Goal: Task Accomplishment & Management: Manage account settings

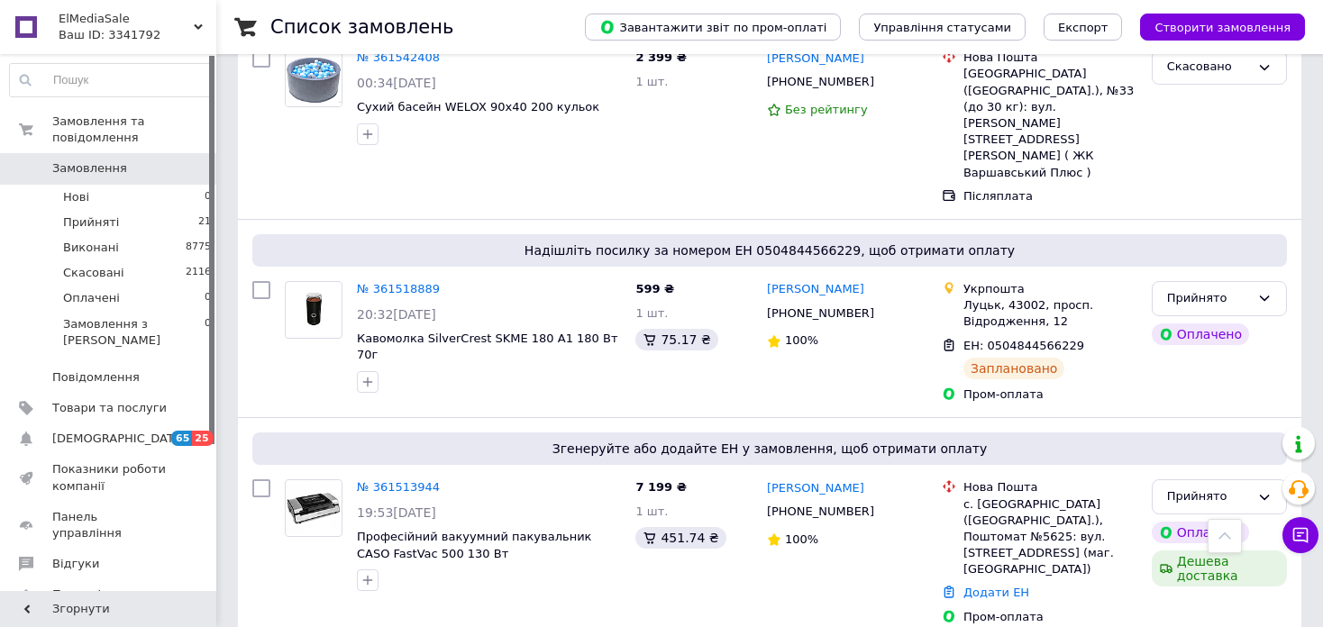
scroll to position [2794, 0]
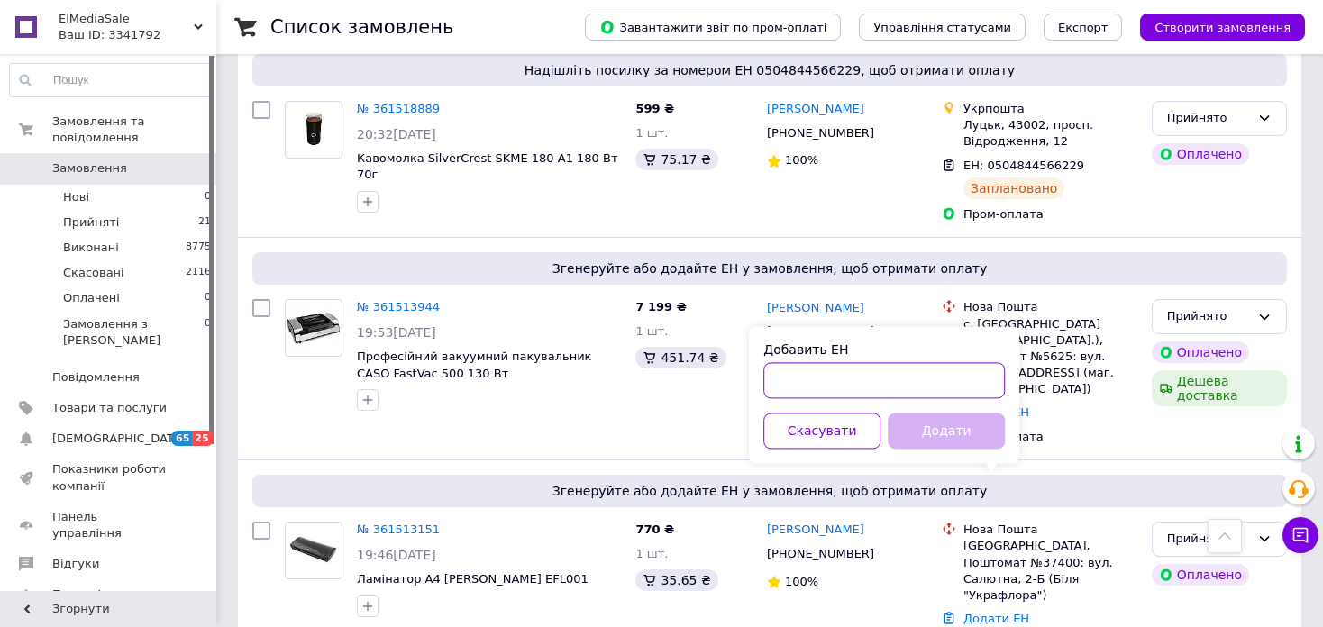
click at [850, 382] on input "Добавить ЕН" at bounding box center [884, 380] width 242 height 36
type input "20451246835271"
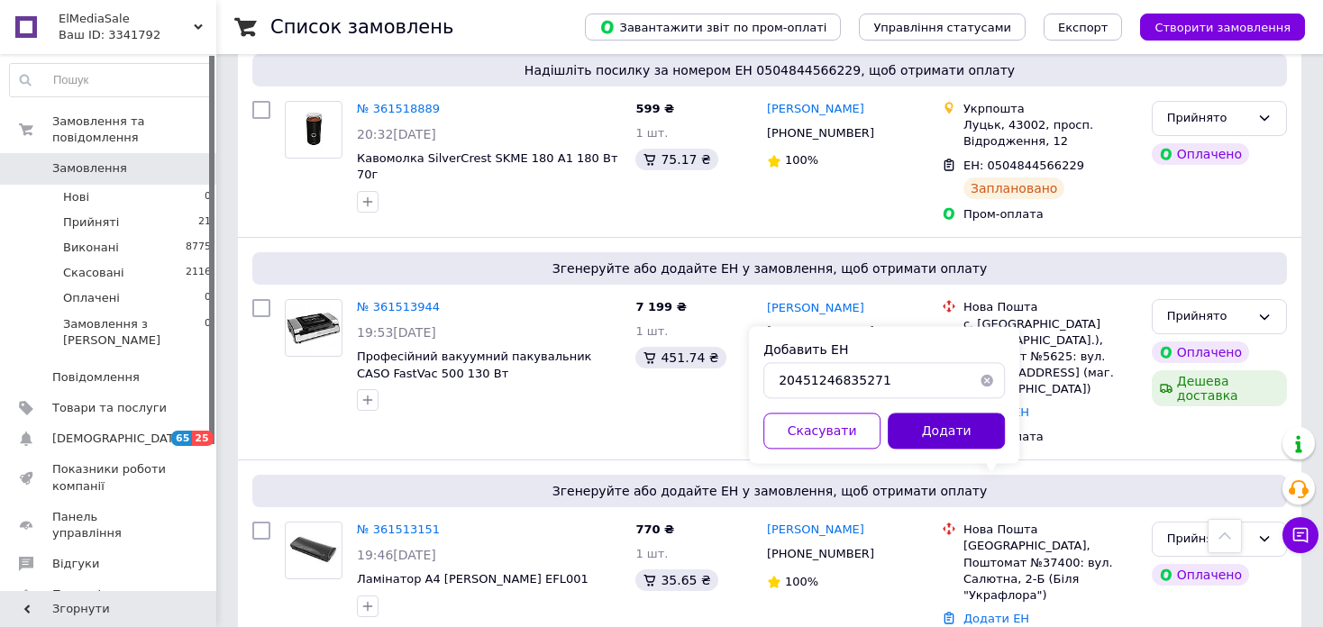
click at [967, 425] on button "Додати" at bounding box center [946, 431] width 117 height 36
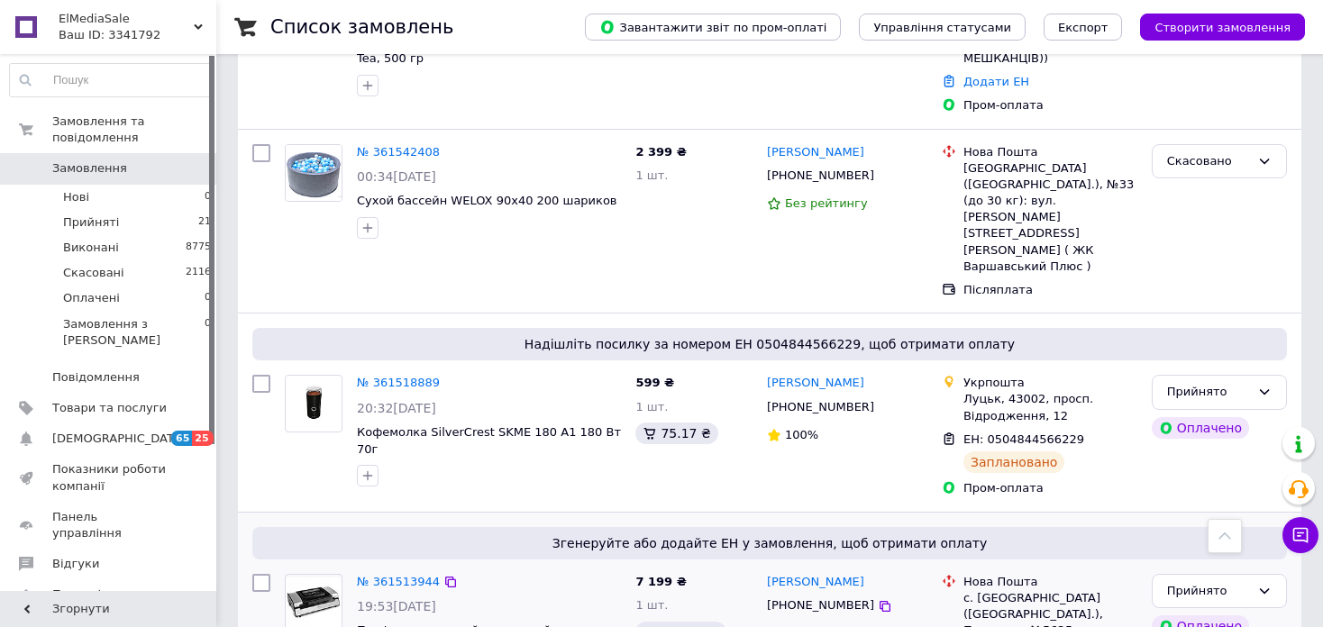
scroll to position [2900, 0]
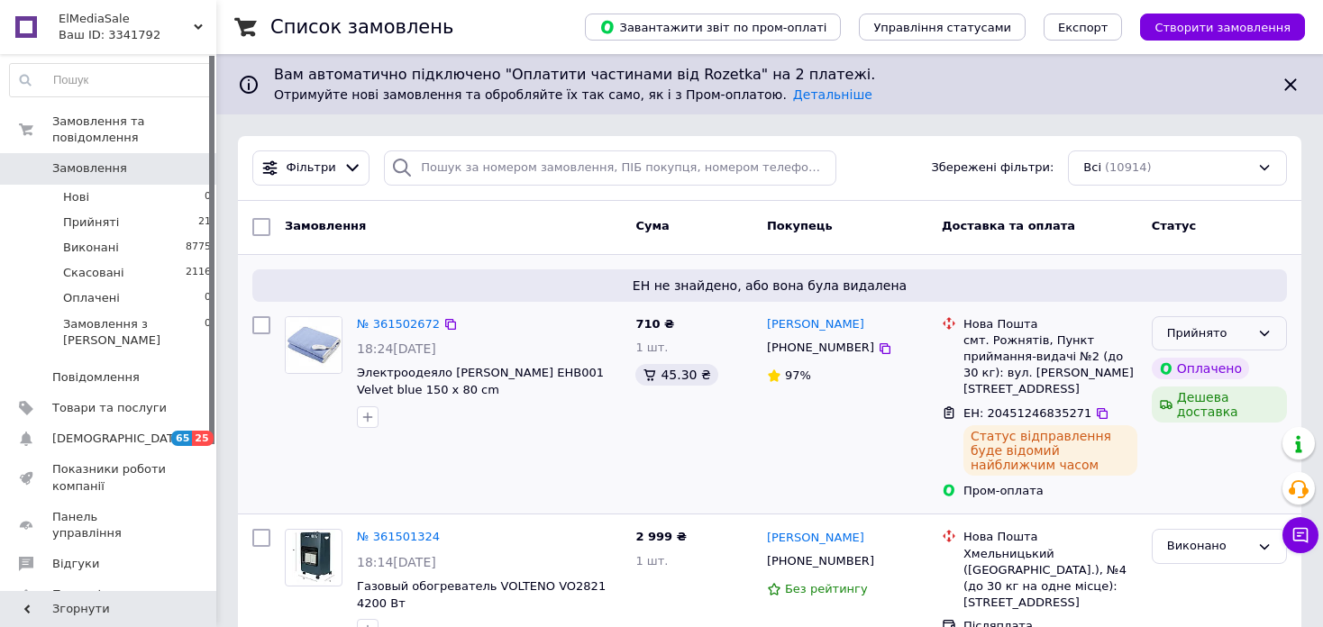
click at [1269, 332] on icon at bounding box center [1264, 333] width 14 height 14
click at [1211, 372] on li "Виконано" at bounding box center [1219, 370] width 133 height 33
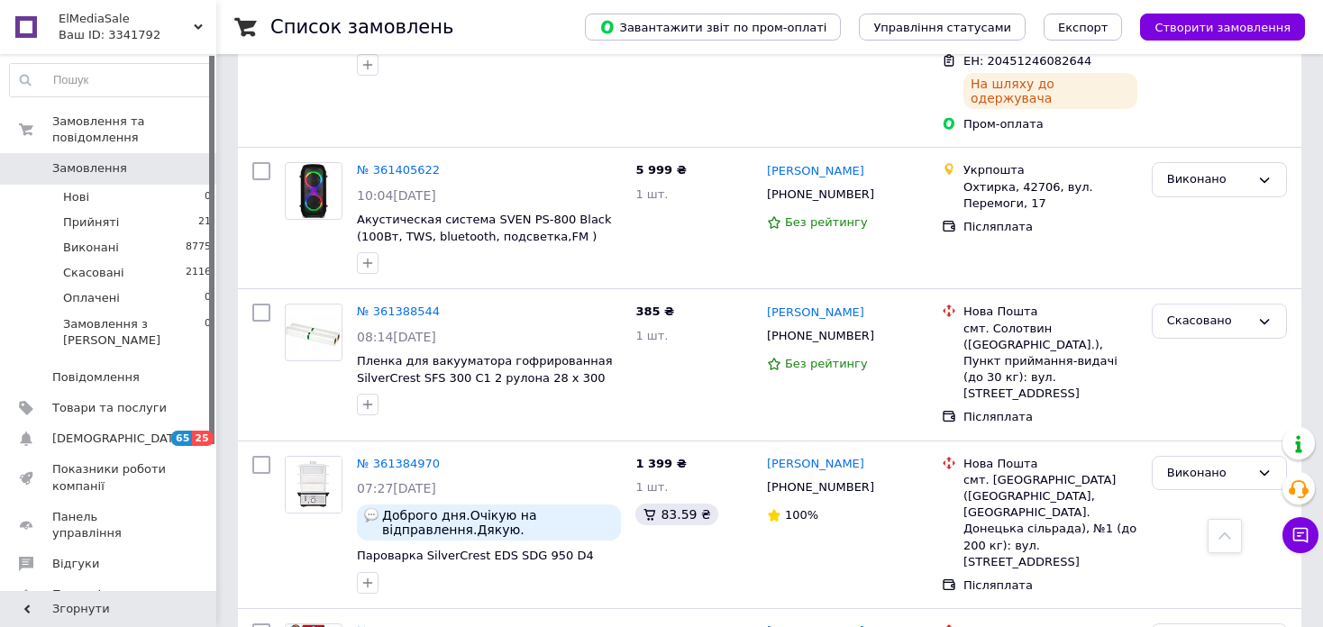
scroll to position [2823, 0]
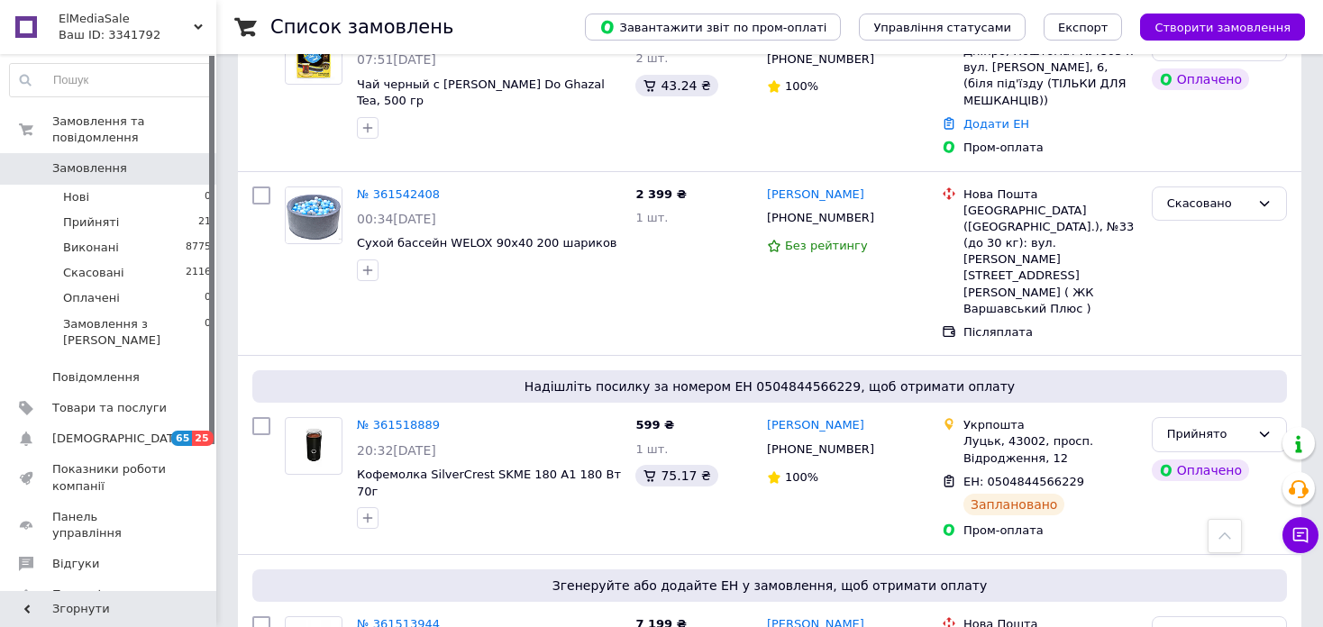
scroll to position [2900, 0]
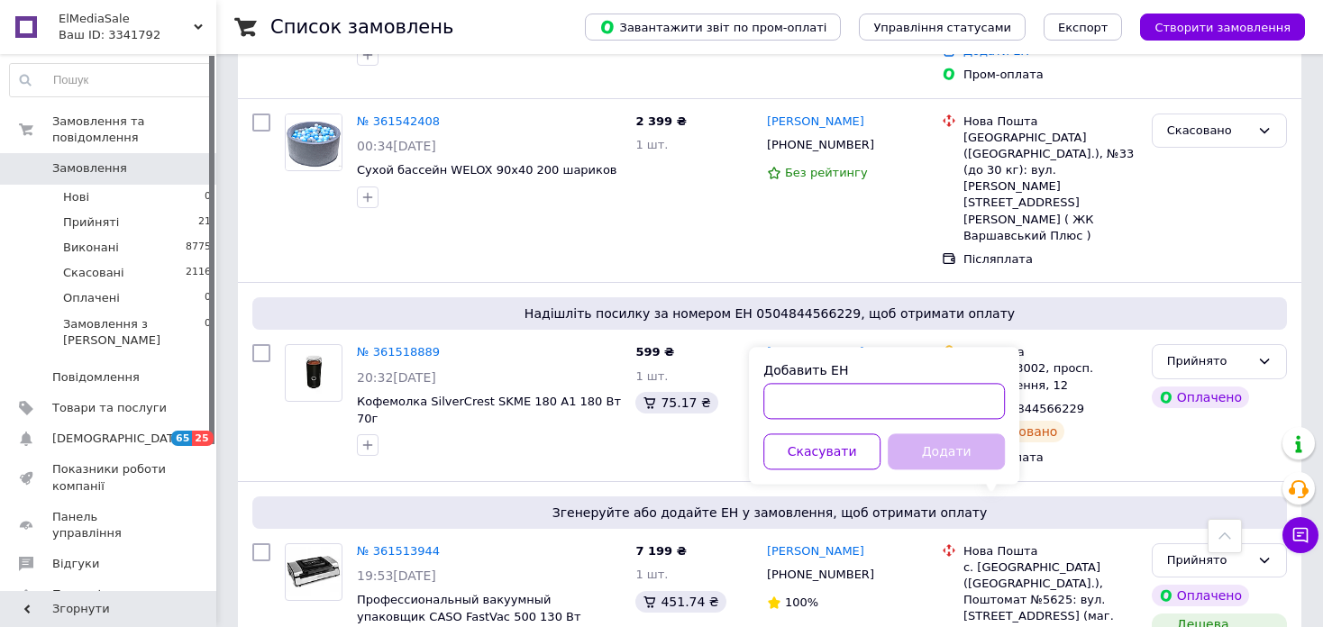
click at [803, 390] on input "Добавить ЕН" at bounding box center [884, 401] width 242 height 36
type input "20451246837336"
click at [951, 451] on button "Додати" at bounding box center [946, 452] width 117 height 36
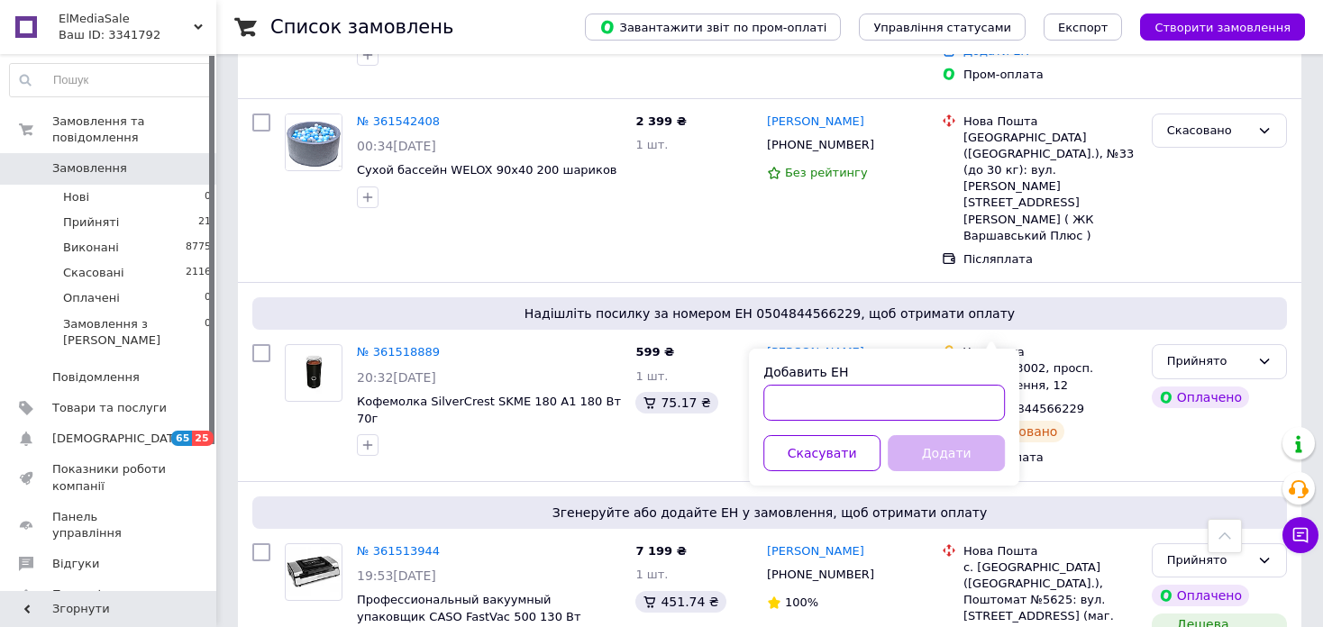
click at [869, 404] on input "Добавить ЕН" at bounding box center [884, 403] width 242 height 36
type input "20451246839400"
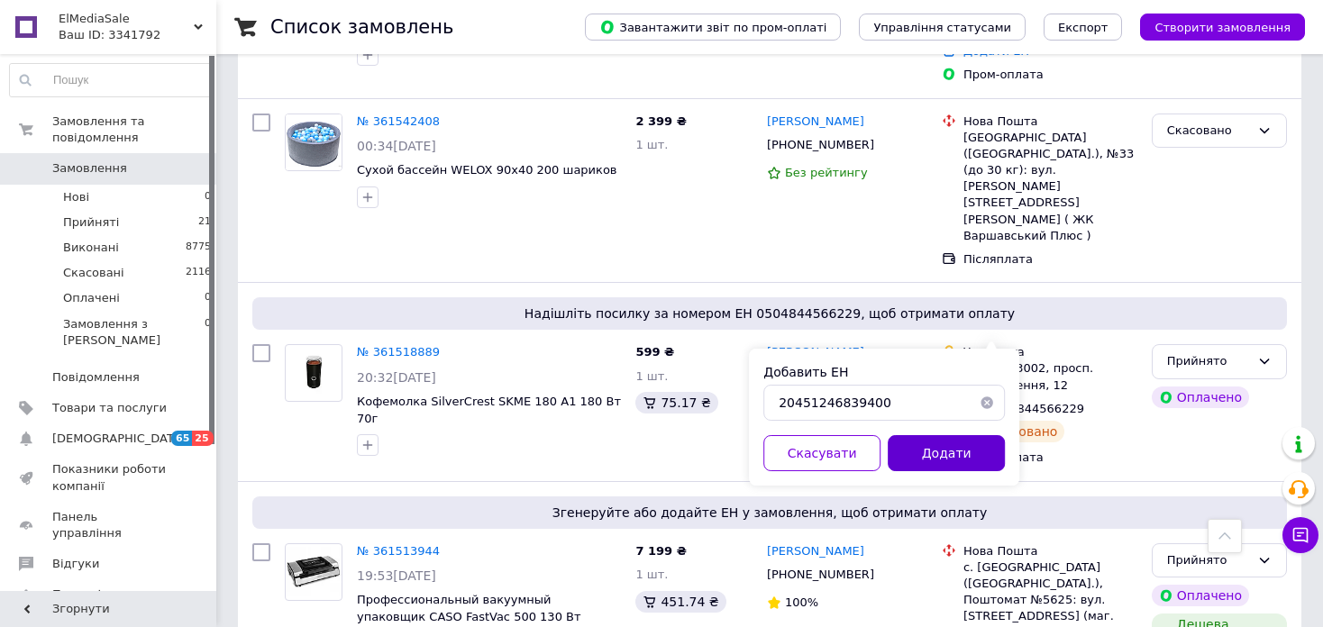
click at [958, 445] on button "Додати" at bounding box center [946, 453] width 117 height 36
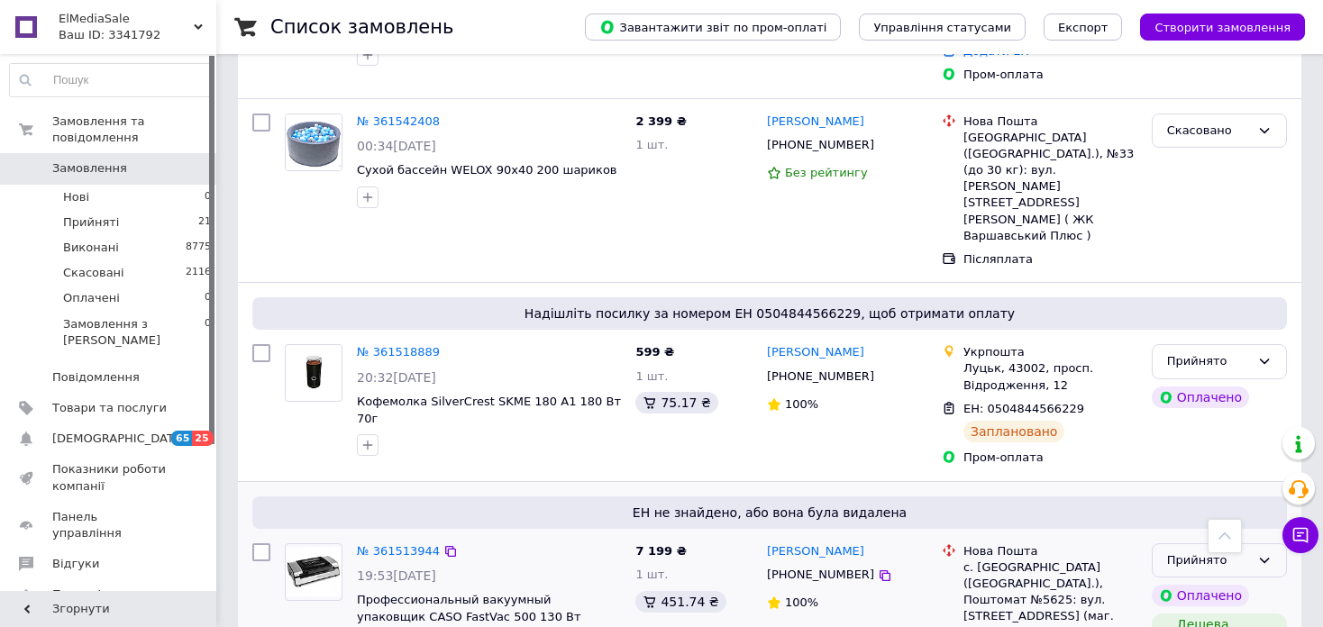
click at [1244, 552] on div "Прийнято" at bounding box center [1208, 561] width 83 height 19
click at [1247, 581] on li "Виконано" at bounding box center [1219, 597] width 133 height 33
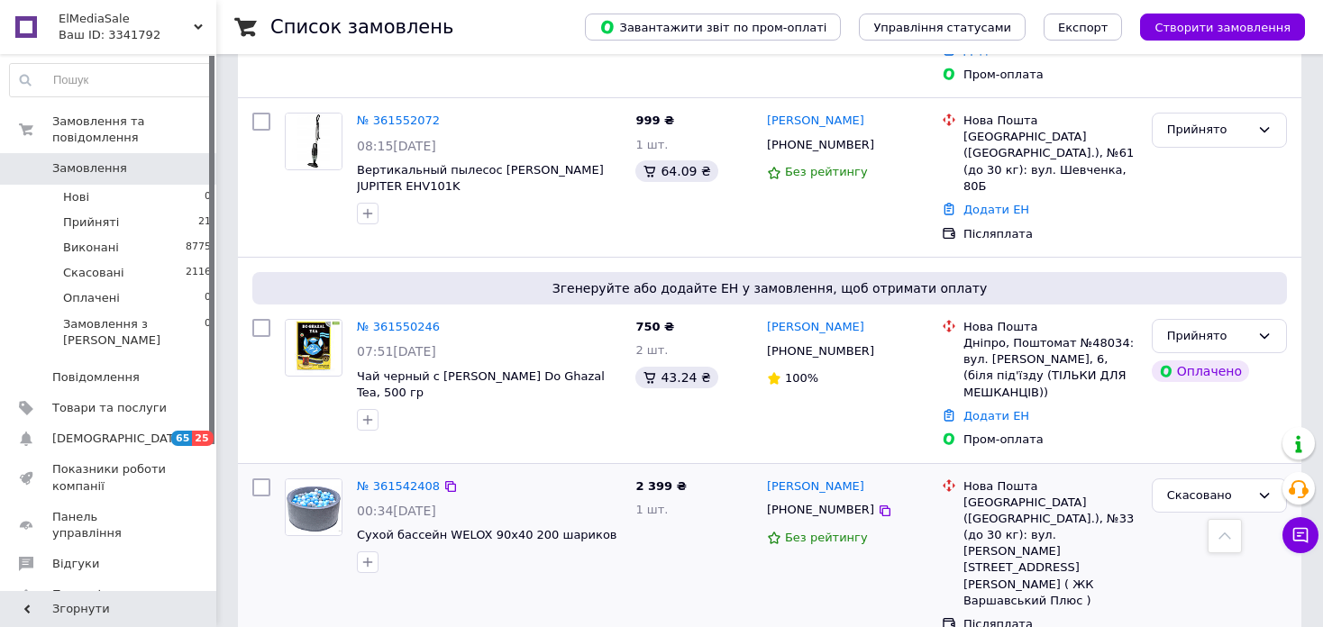
scroll to position [2449, 0]
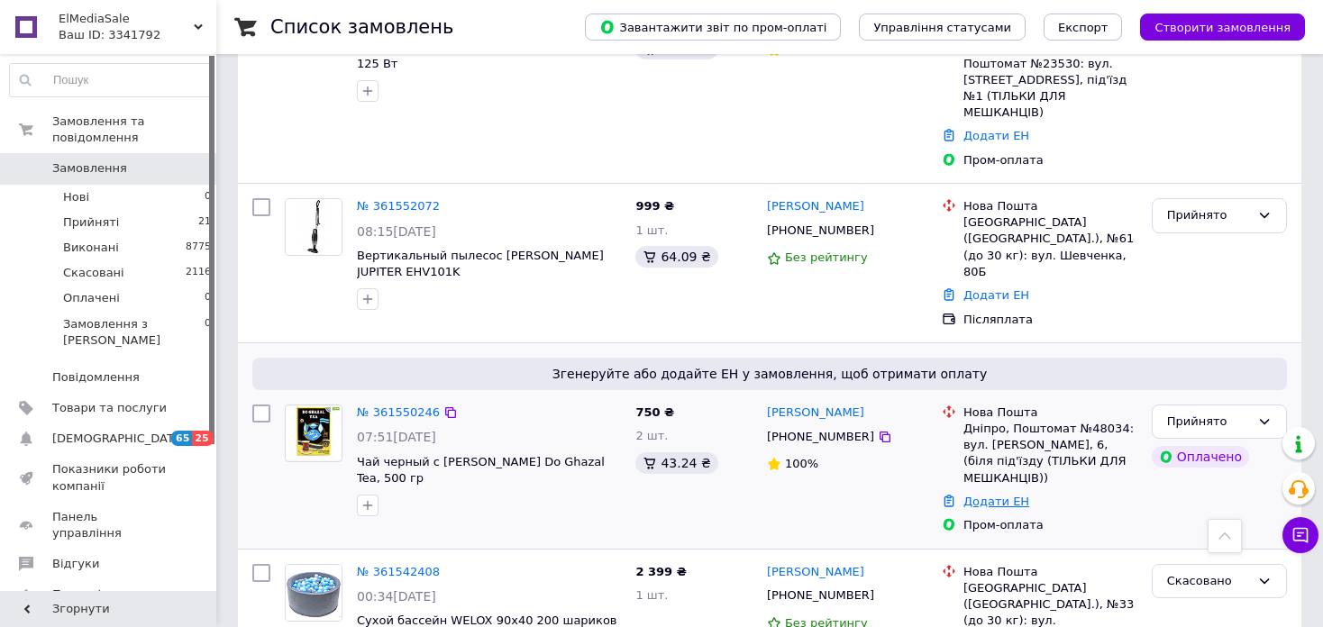
click at [981, 495] on link "Додати ЕН" at bounding box center [997, 502] width 66 height 14
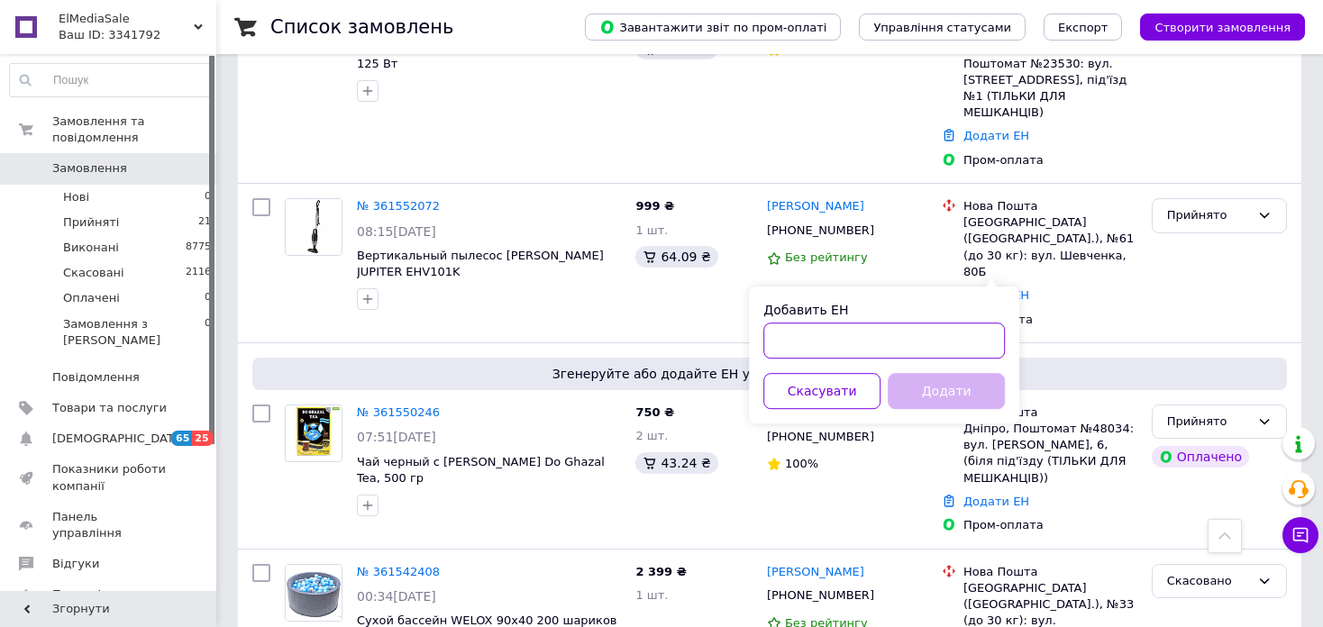
click at [905, 341] on input "Добавить ЕН" at bounding box center [884, 341] width 242 height 36
type input "20451246843445"
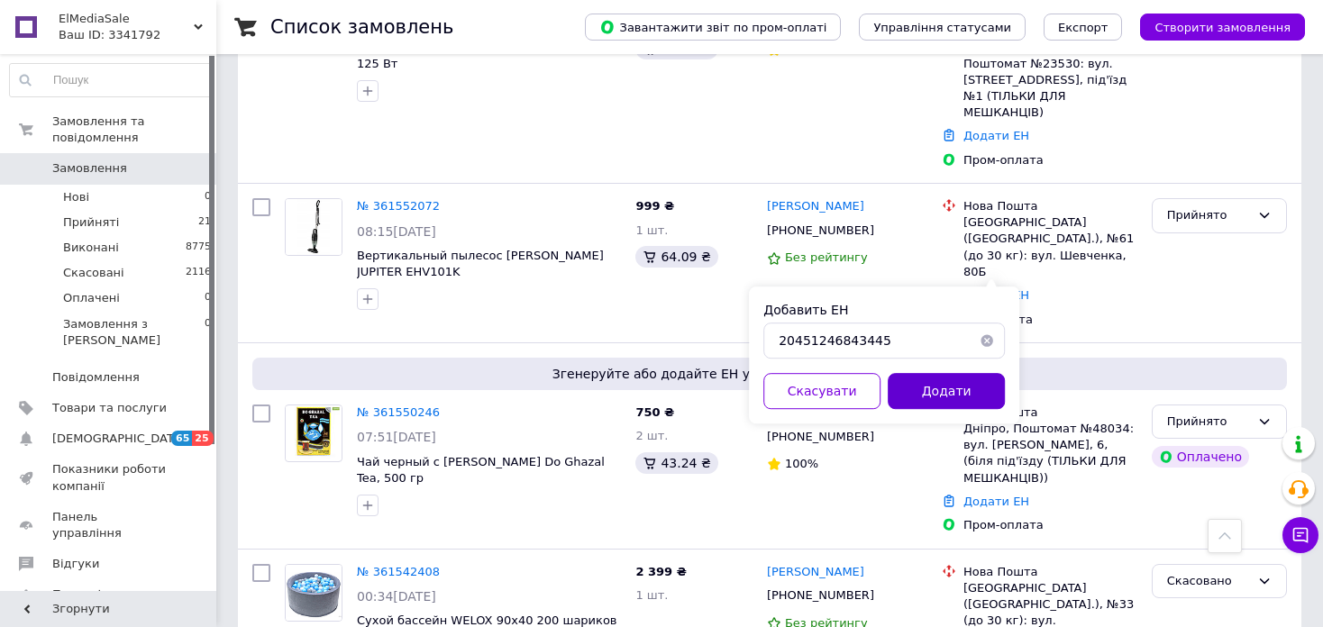
click at [943, 387] on button "Додати" at bounding box center [946, 391] width 117 height 36
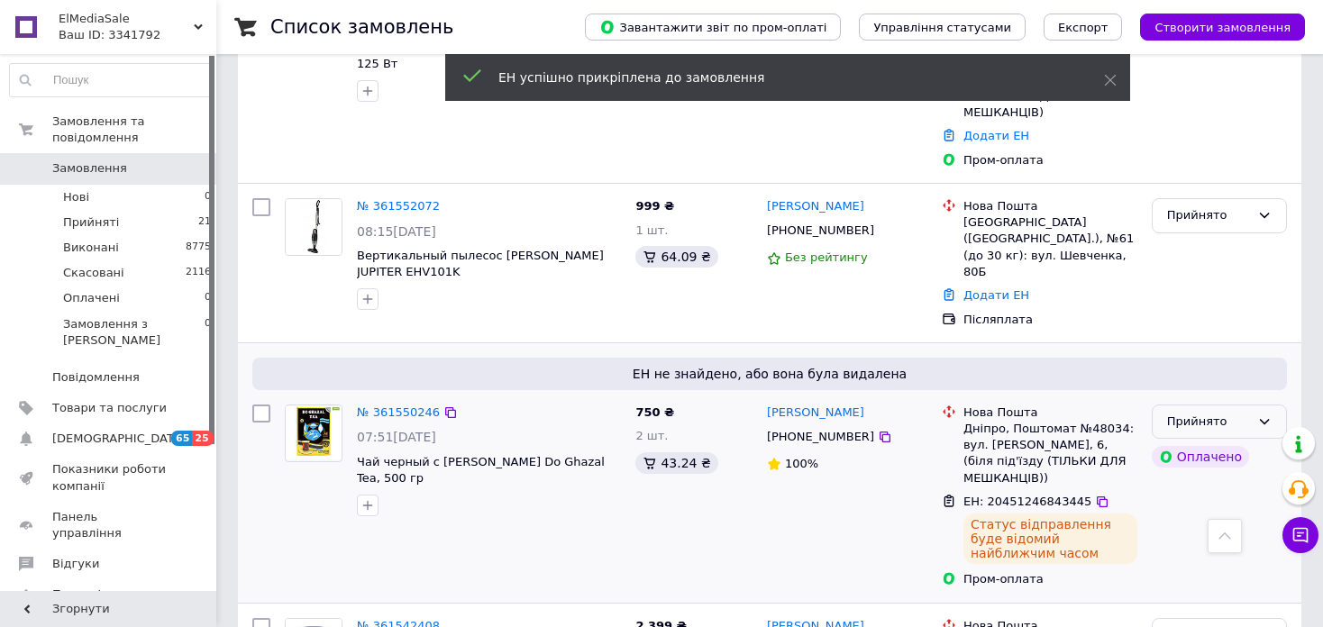
click at [1265, 415] on icon at bounding box center [1264, 422] width 14 height 14
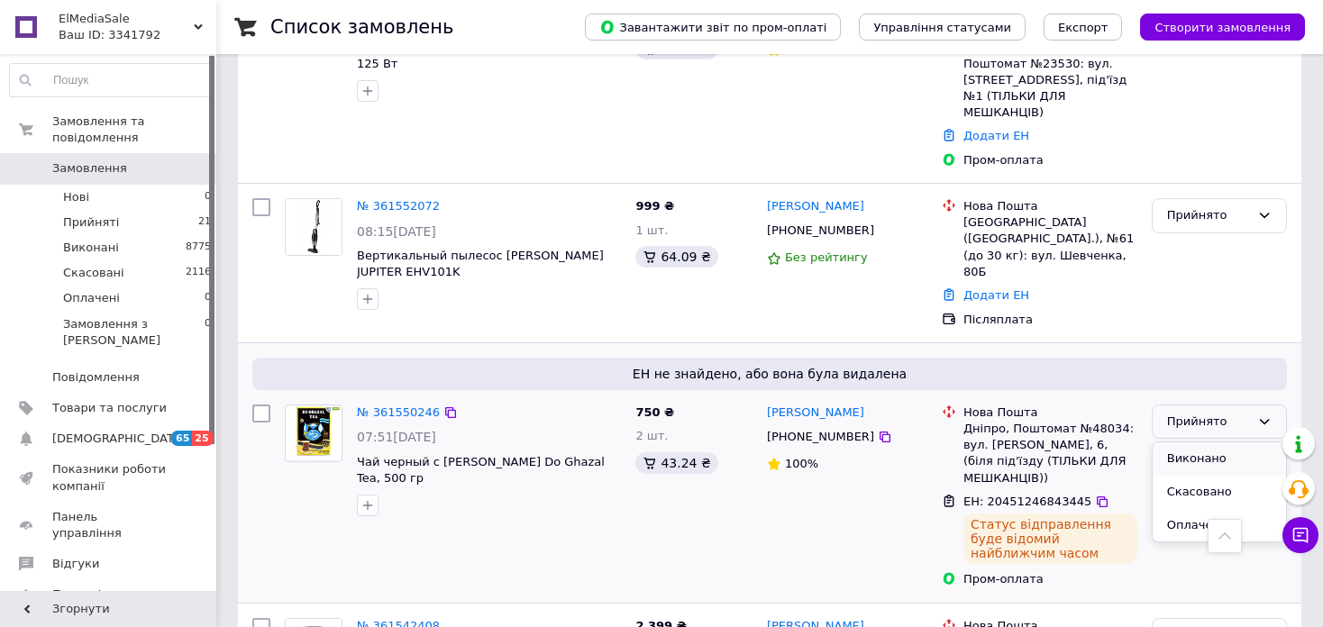
click at [1232, 443] on li "Виконано" at bounding box center [1219, 459] width 133 height 33
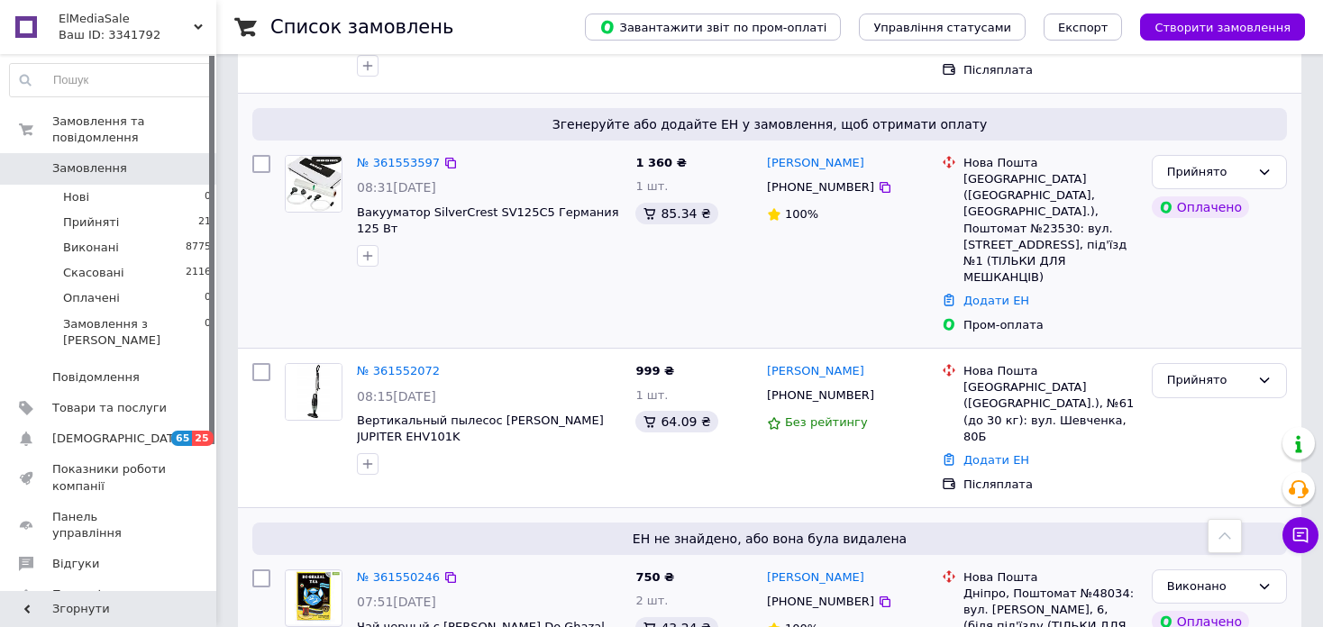
scroll to position [2088, 0]
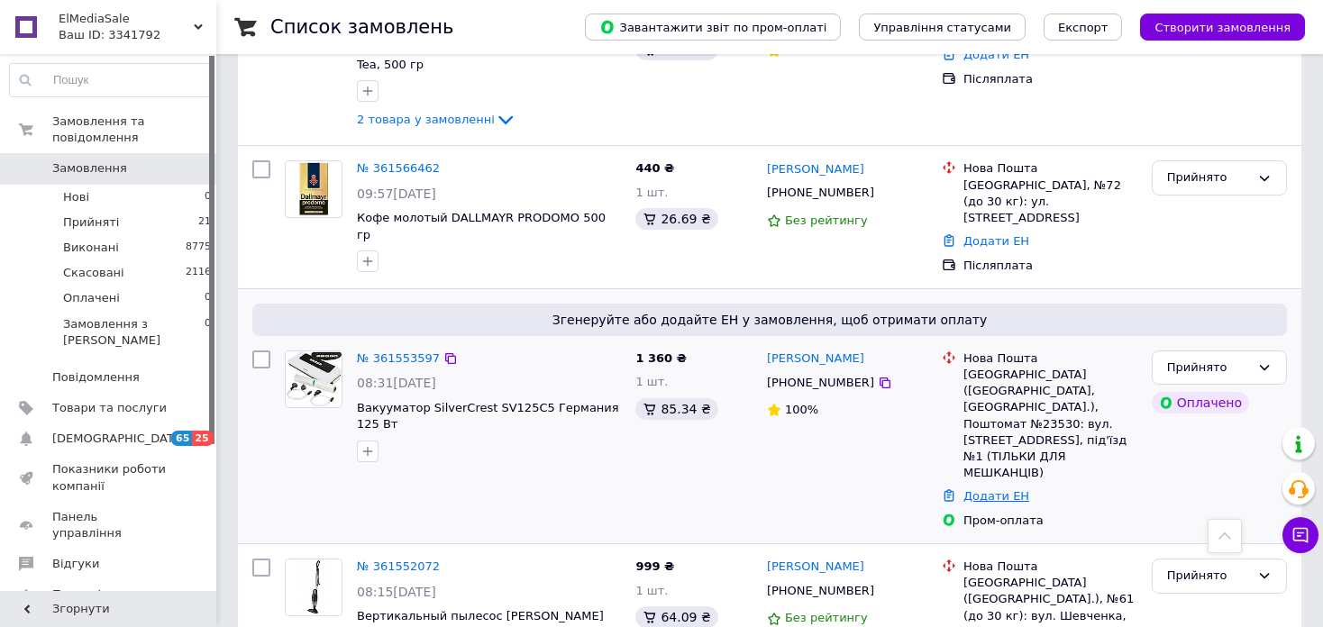
click at [983, 489] on link "Додати ЕН" at bounding box center [997, 496] width 66 height 14
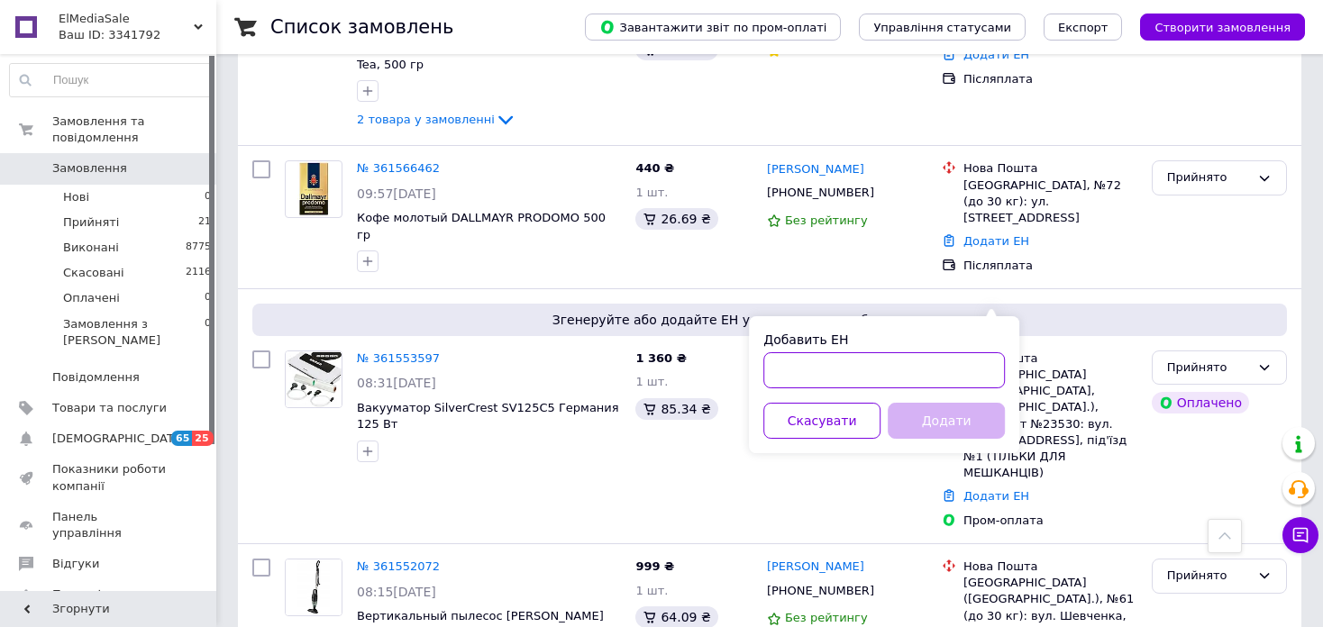
click at [908, 370] on input "Добавить ЕН" at bounding box center [884, 370] width 242 height 36
type input "20451246849106"
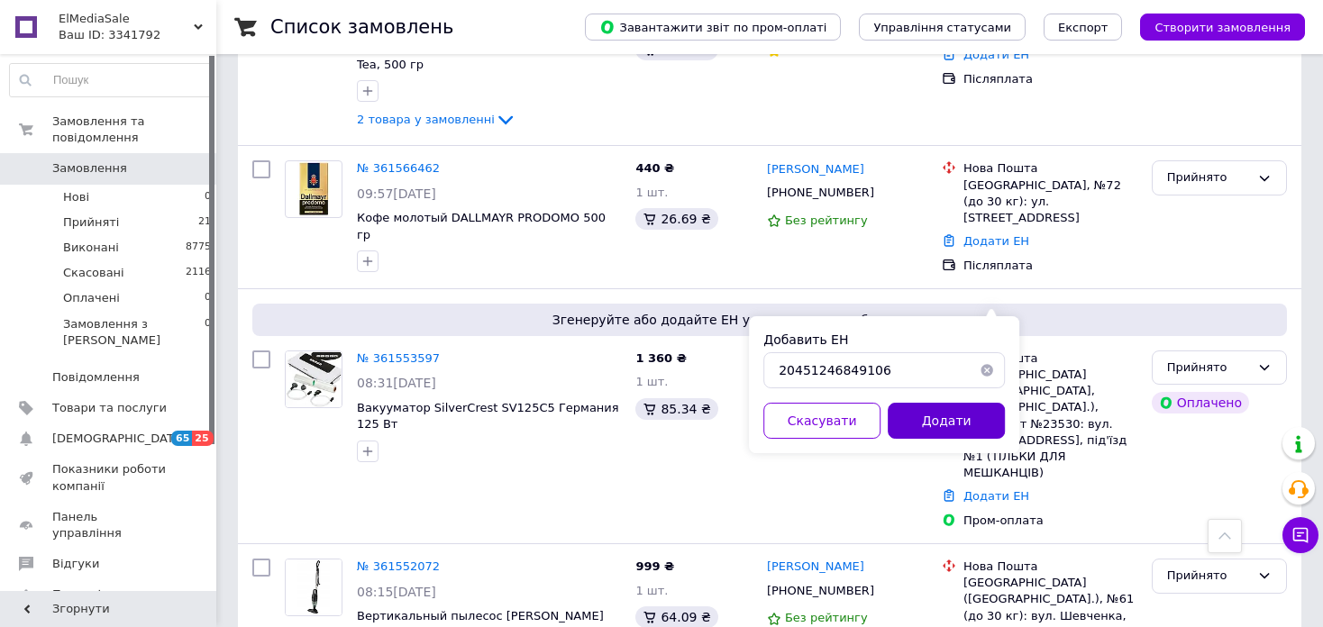
click at [937, 427] on button "Додати" at bounding box center [946, 421] width 117 height 36
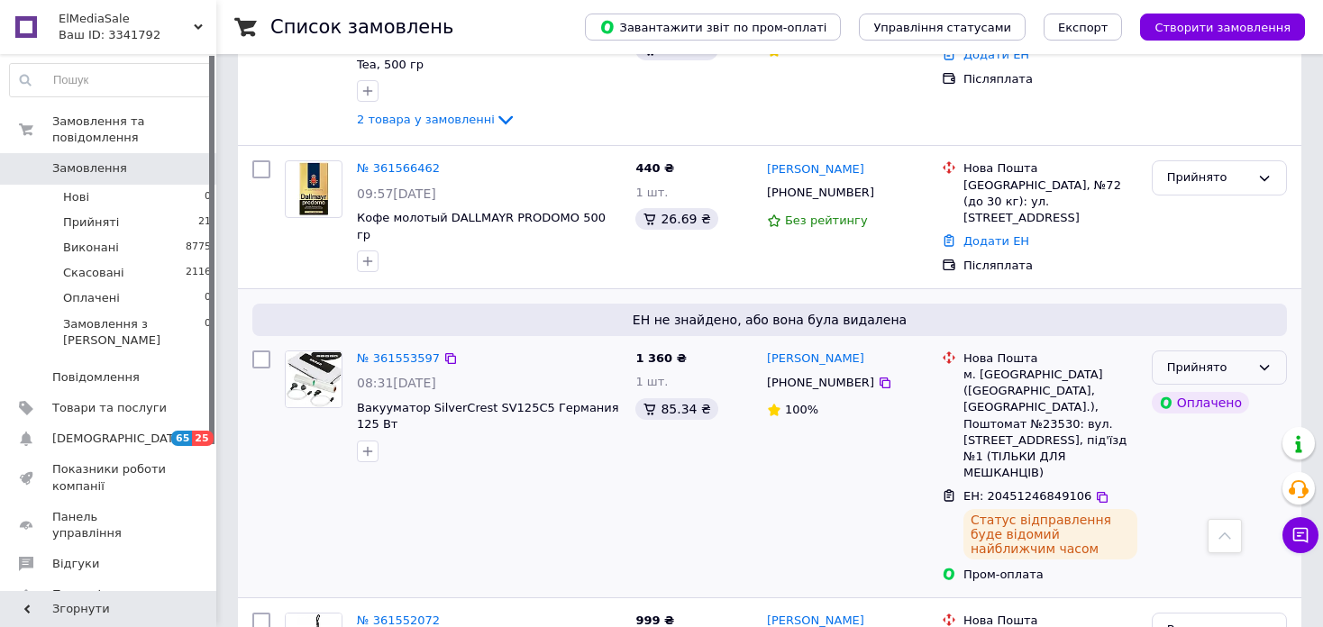
click at [1270, 361] on icon at bounding box center [1264, 368] width 14 height 14
click at [1230, 388] on li "Виконано" at bounding box center [1219, 404] width 133 height 33
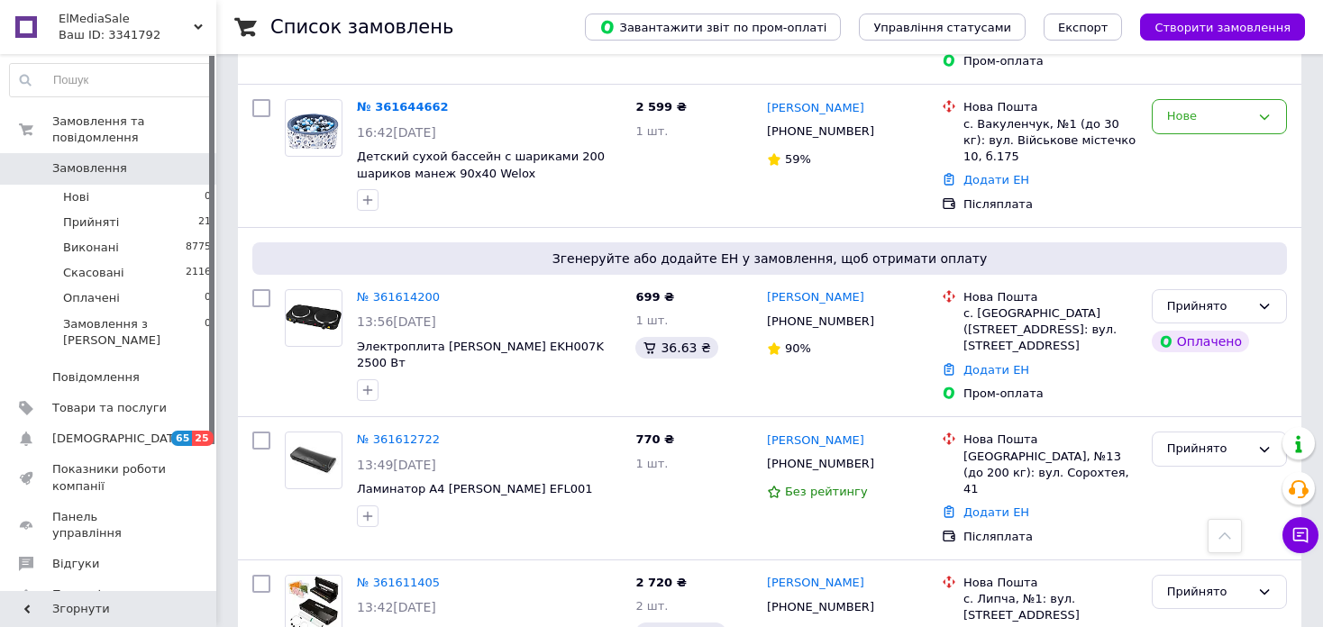
scroll to position [196, 0]
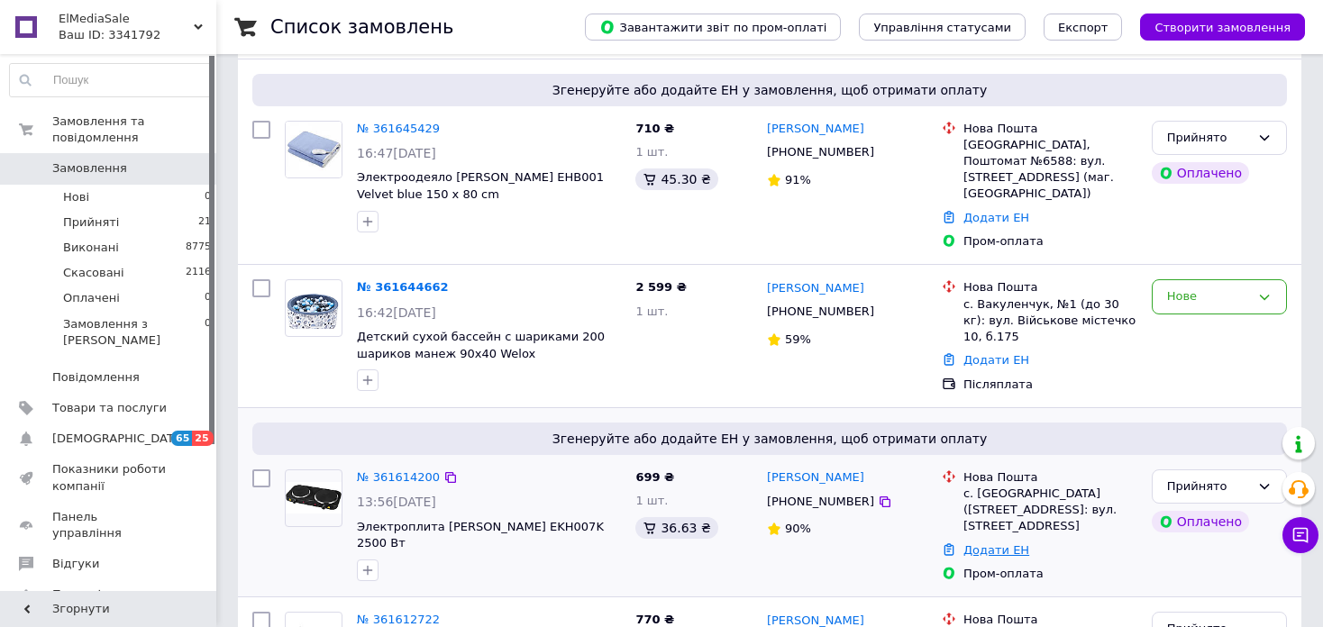
click at [999, 544] on link "Додати ЕН" at bounding box center [997, 551] width 66 height 14
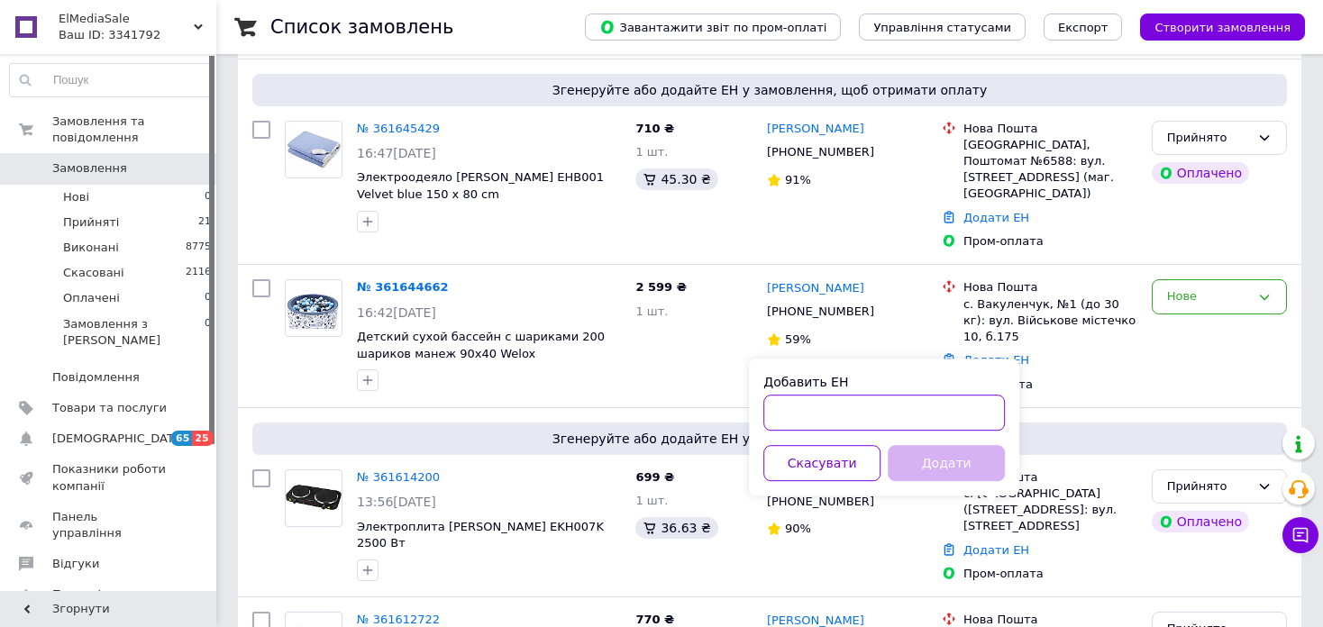
click at [870, 400] on input "Добавить ЕН" at bounding box center [884, 413] width 242 height 36
type input "20451247141420"
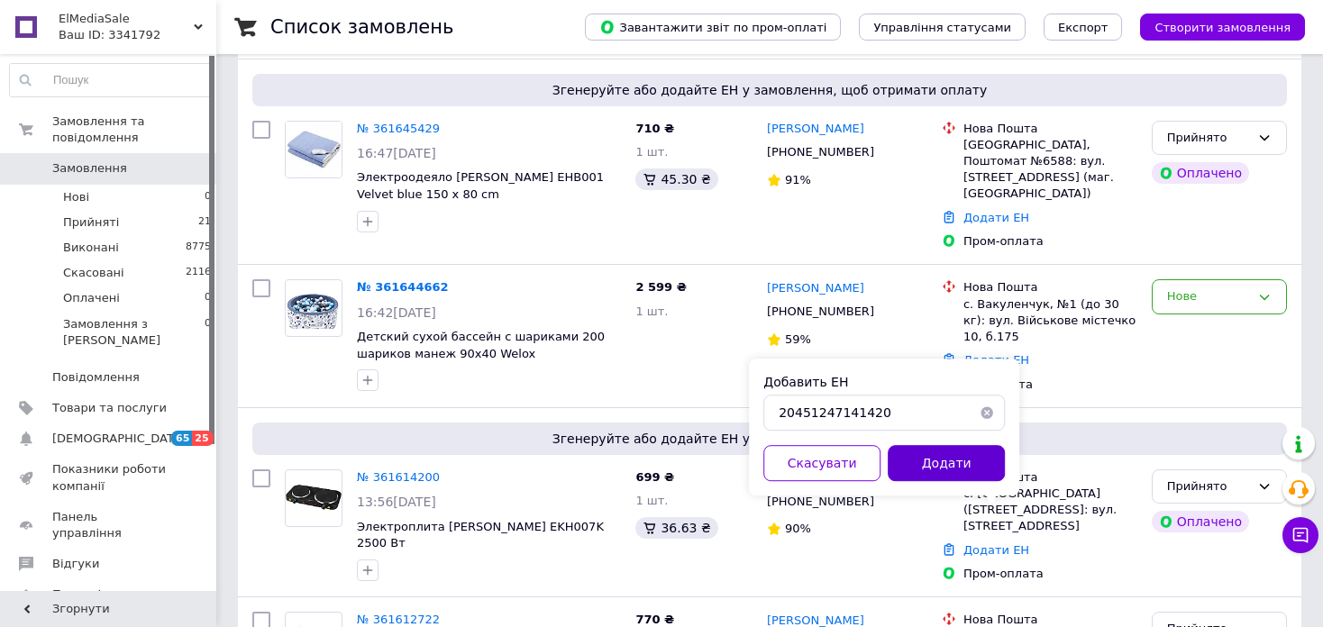
click at [936, 461] on button "Додати" at bounding box center [946, 463] width 117 height 36
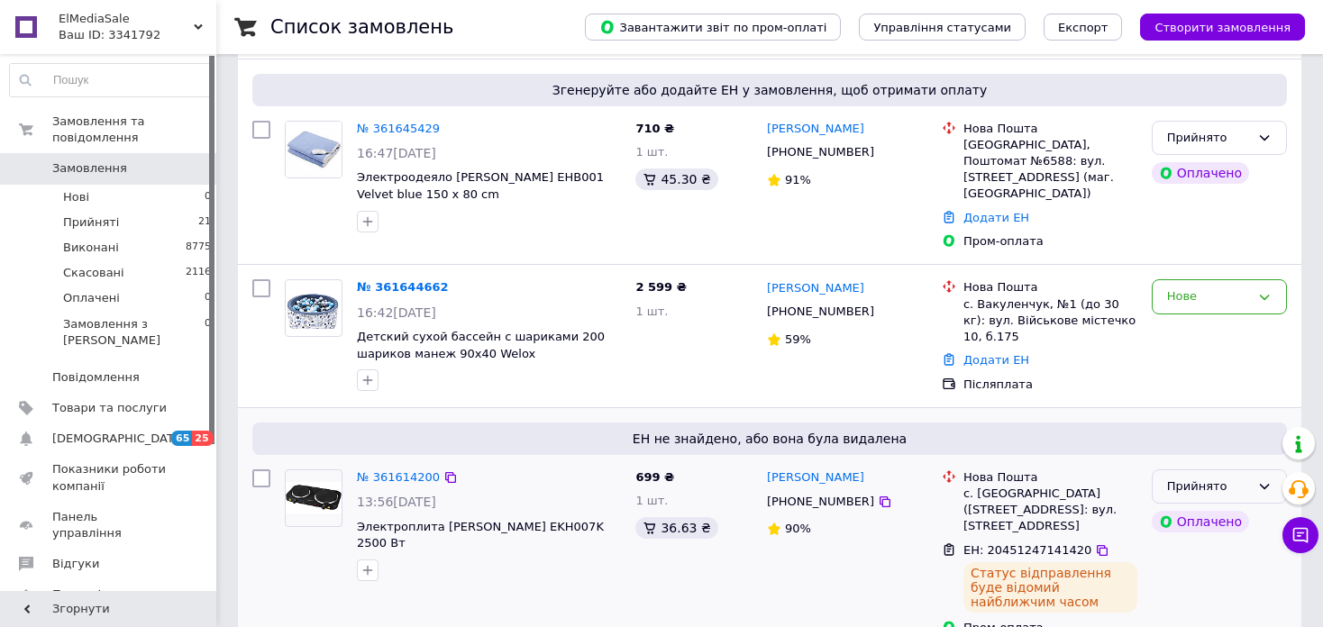
click at [1229, 478] on div "Прийнято" at bounding box center [1208, 487] width 83 height 19
click at [1196, 511] on li "Виконано" at bounding box center [1219, 523] width 133 height 33
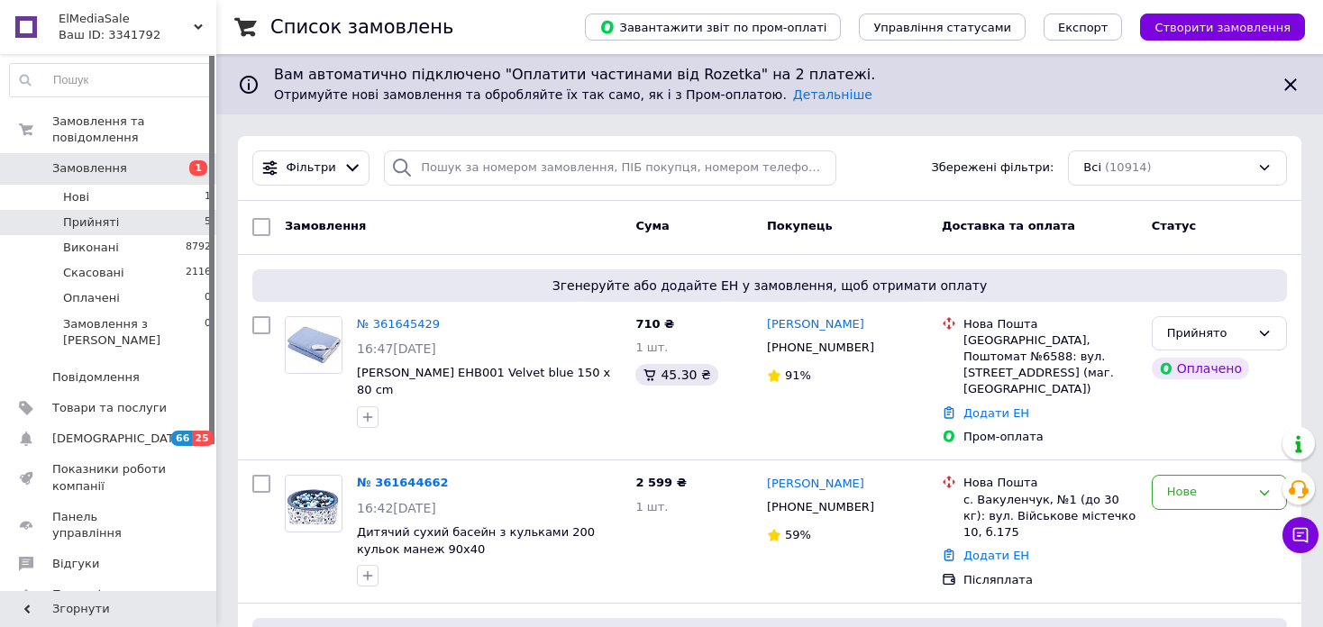
click at [148, 210] on li "Прийняті 5" at bounding box center [111, 222] width 222 height 25
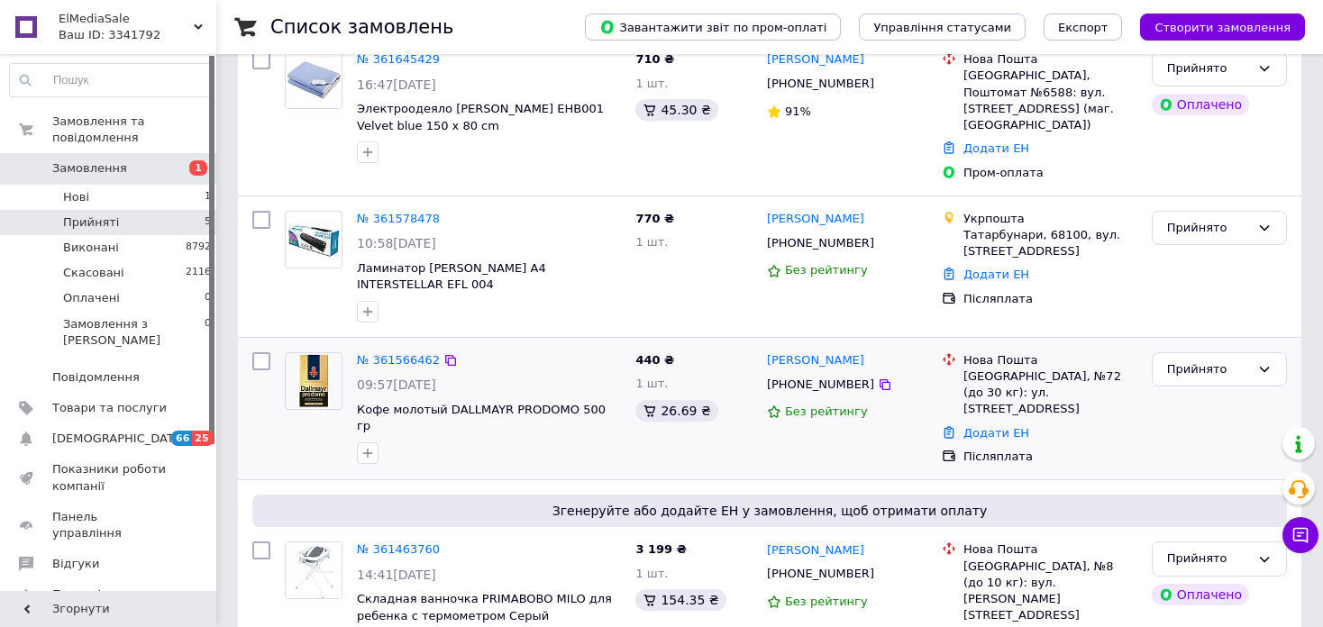
scroll to position [361, 0]
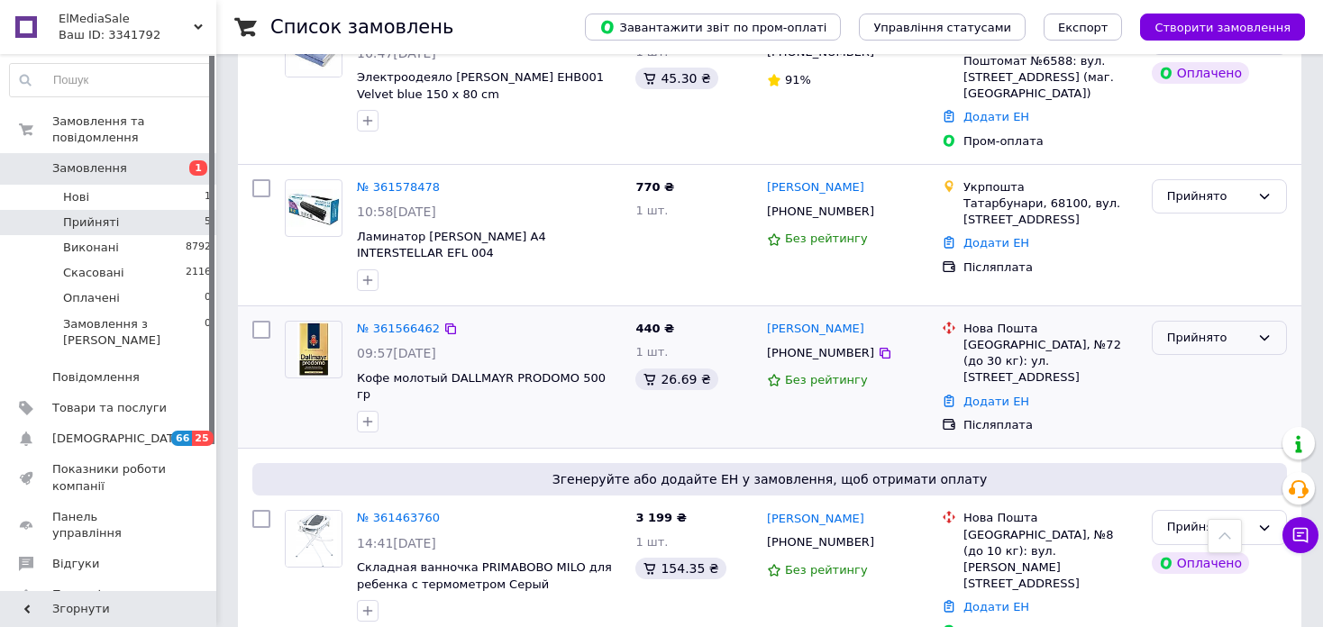
click at [1236, 329] on div "Прийнято" at bounding box center [1208, 338] width 83 height 19
click at [1207, 359] on li "Виконано" at bounding box center [1219, 375] width 133 height 33
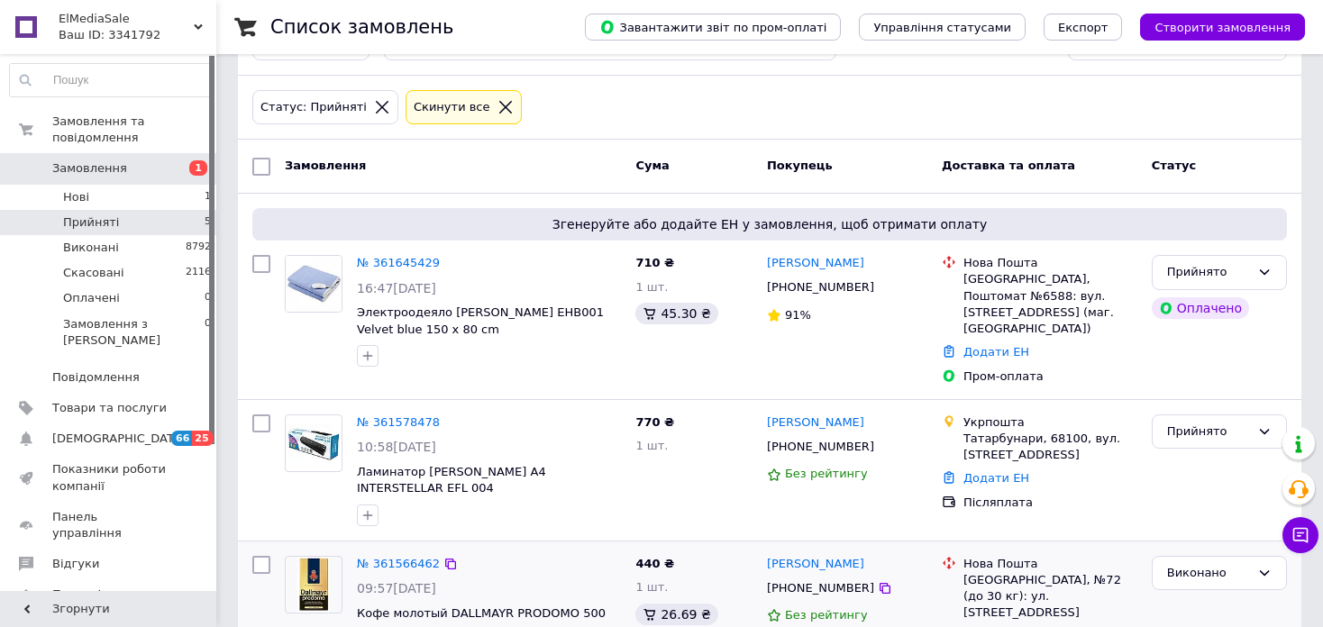
scroll to position [0, 0]
